Goal: Information Seeking & Learning: Find specific page/section

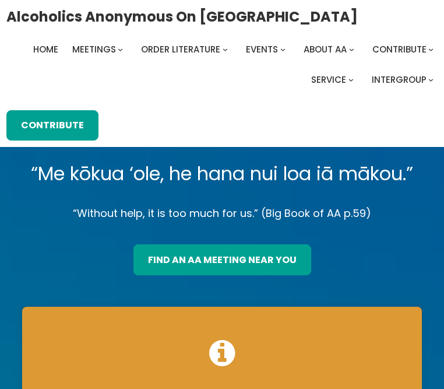
click at [236, 256] on link "find an aa meeting near you" at bounding box center [222, 259] width 178 height 30
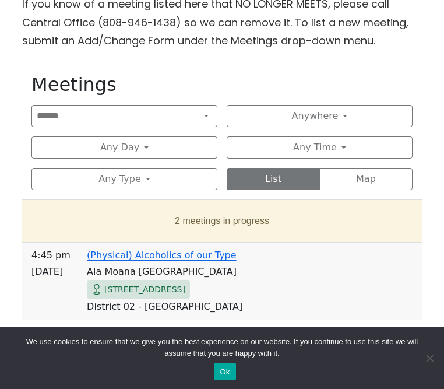
scroll to position [420, 0]
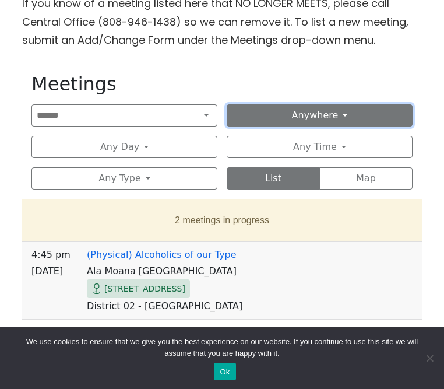
click at [298, 121] on button "Anywhere" at bounding box center [320, 115] width 186 height 22
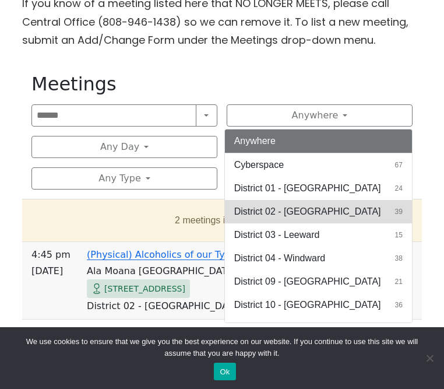
click at [308, 208] on span "District 02 - [GEOGRAPHIC_DATA]" at bounding box center [307, 212] width 147 height 14
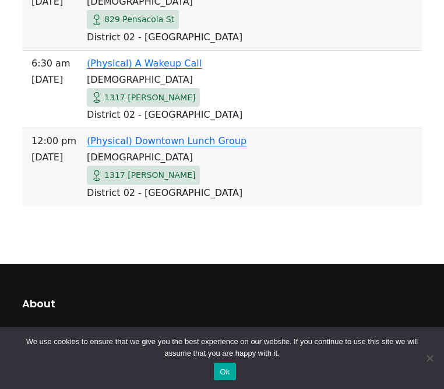
scroll to position [3504, 0]
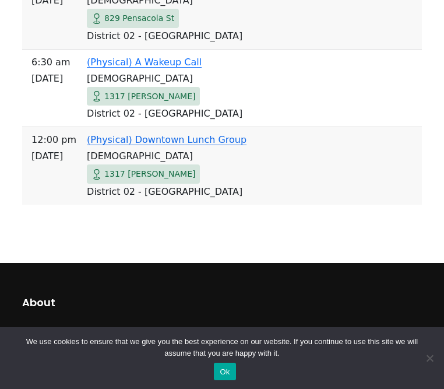
click at [233, 371] on button "Ok" at bounding box center [225, 371] width 22 height 17
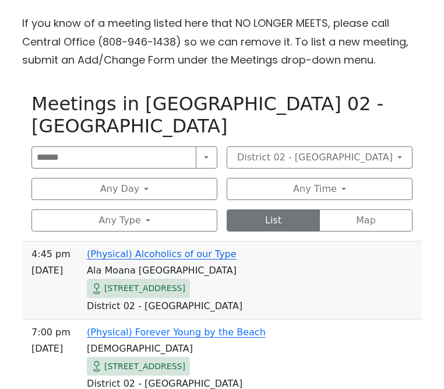
scroll to position [413, 0]
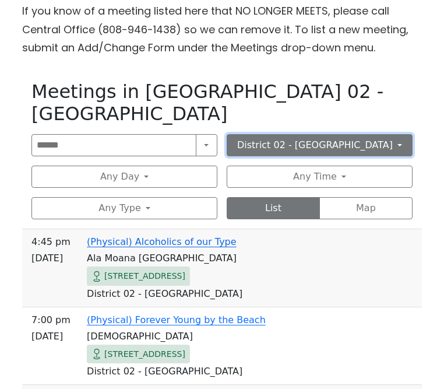
click at [283, 134] on button "District 02 - [GEOGRAPHIC_DATA]" at bounding box center [320, 145] width 186 height 22
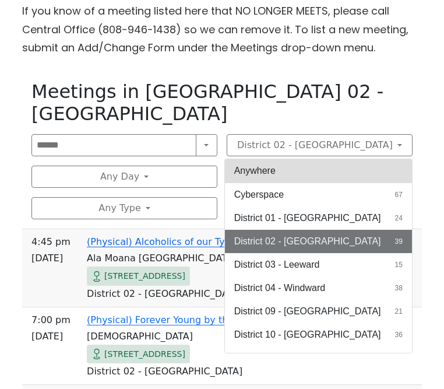
click at [297, 159] on button "Anywhere" at bounding box center [318, 170] width 187 height 23
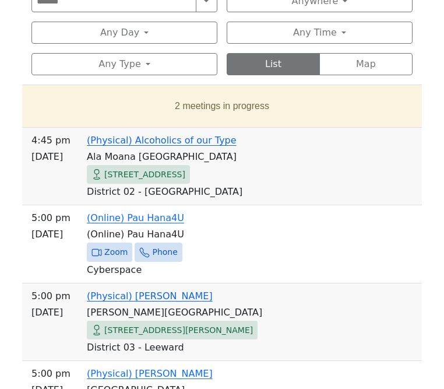
scroll to position [535, 0]
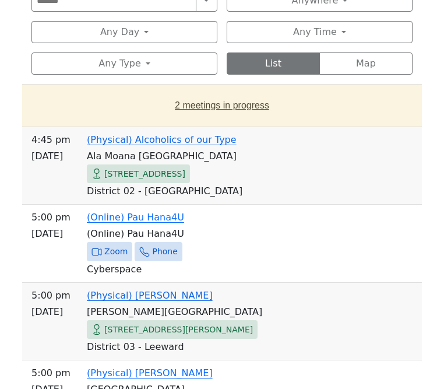
click at [217, 105] on button "2 meetings in progress" at bounding box center [221, 105] width 381 height 33
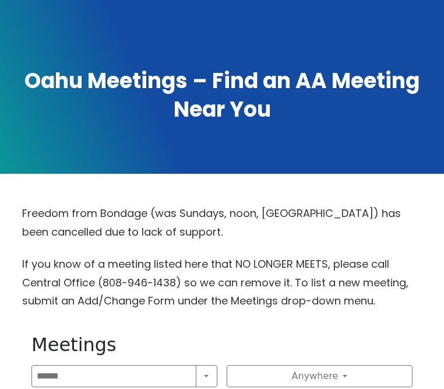
scroll to position [0, 0]
